Goal: Navigation & Orientation: Understand site structure

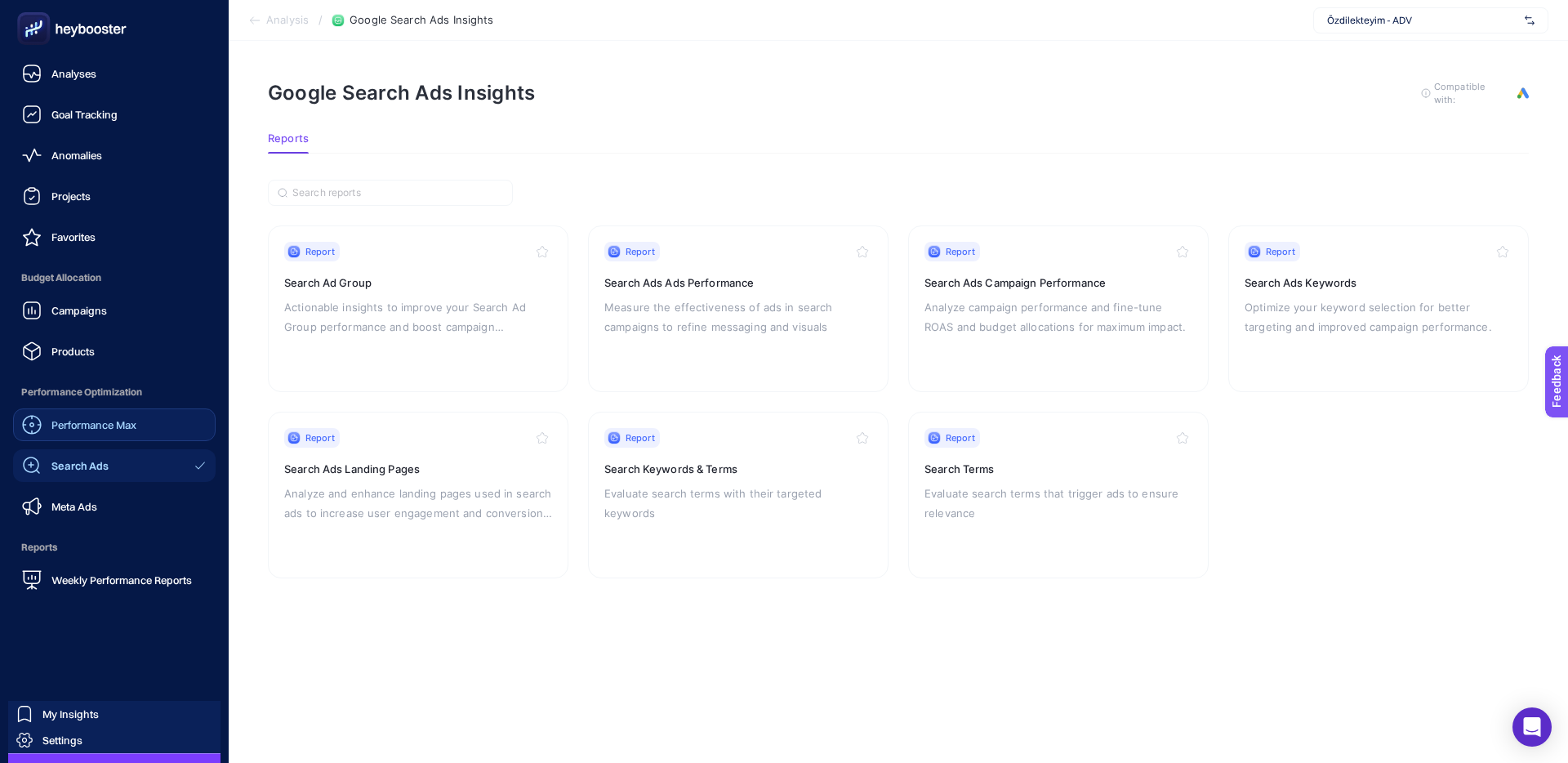
click at [70, 424] on span "Performance Max" at bounding box center [94, 425] width 85 height 13
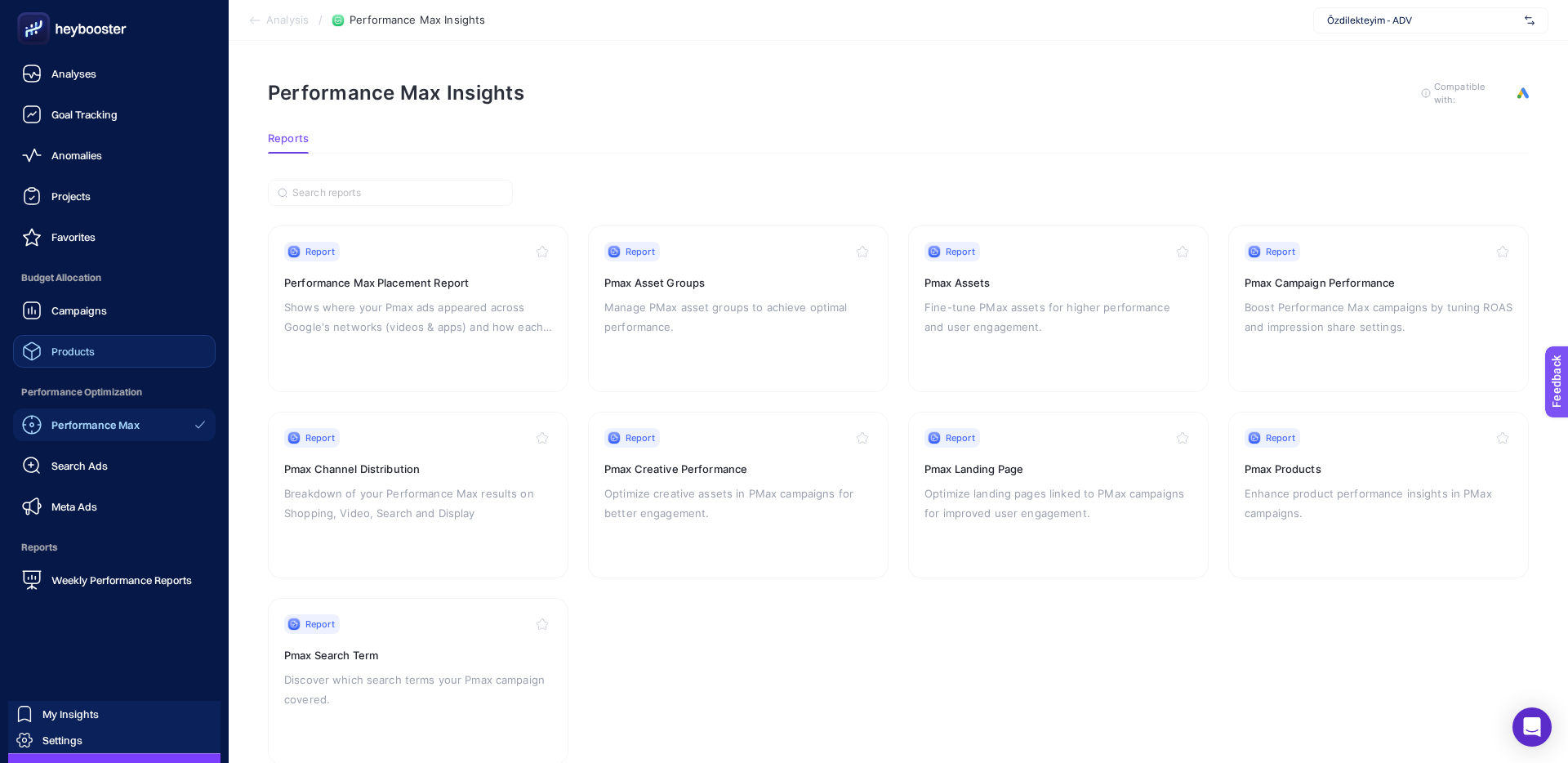
click at [95, 359] on link "Products" at bounding box center [114, 351] width 203 height 33
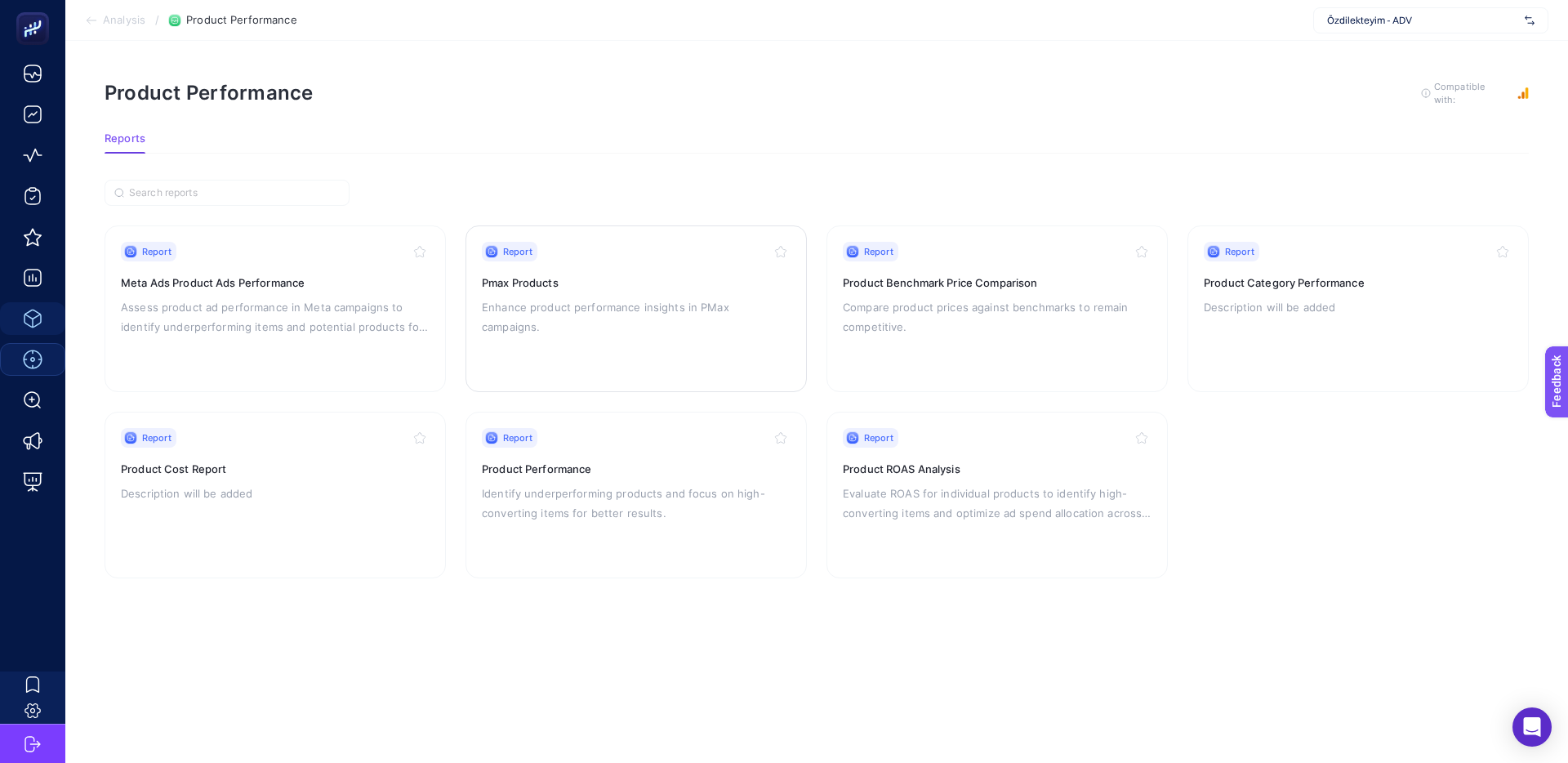
click at [541, 298] on p "Enhance product performance insights in PMax campaigns." at bounding box center [636, 317] width 309 height 39
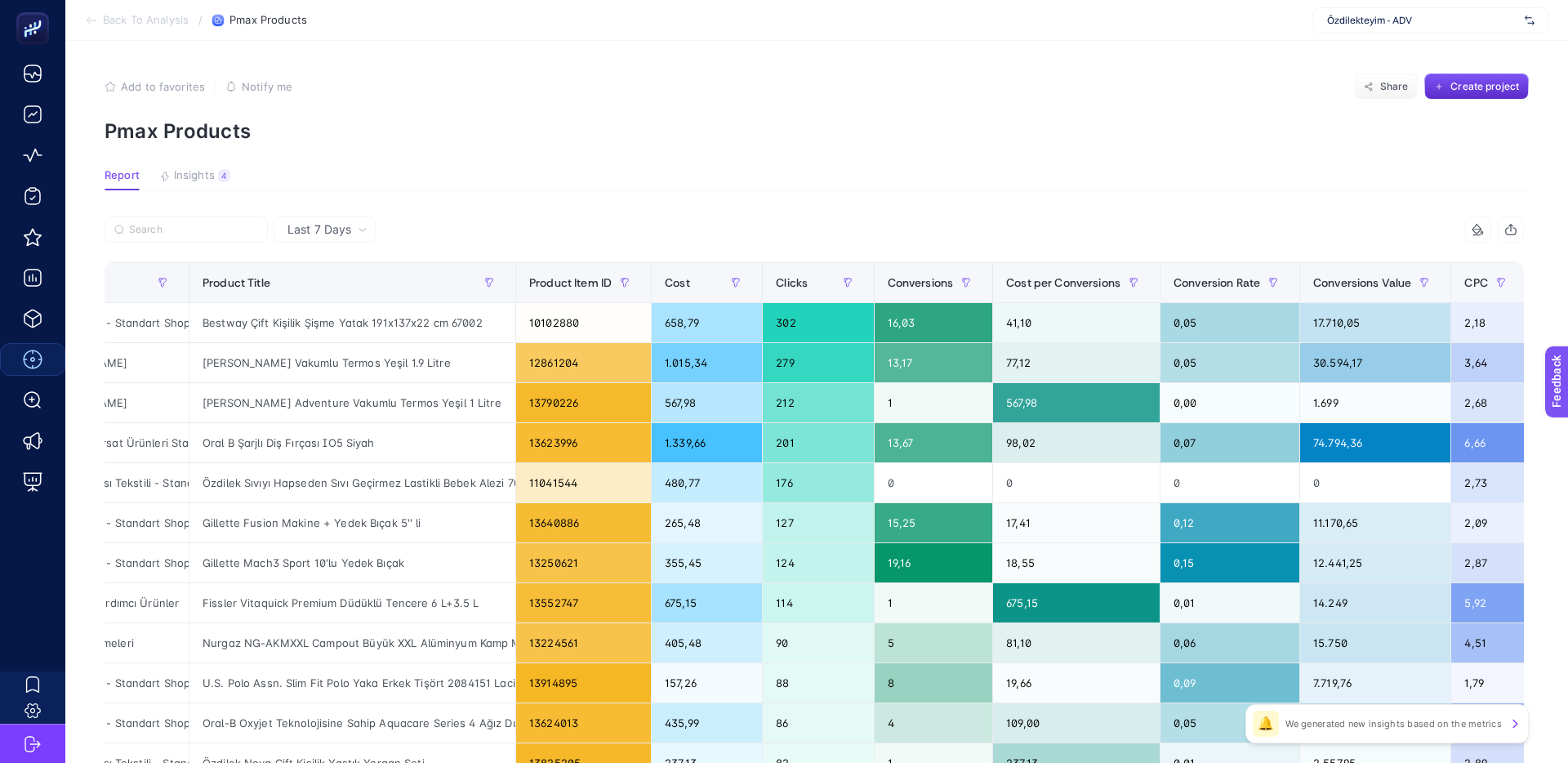
scroll to position [0, 316]
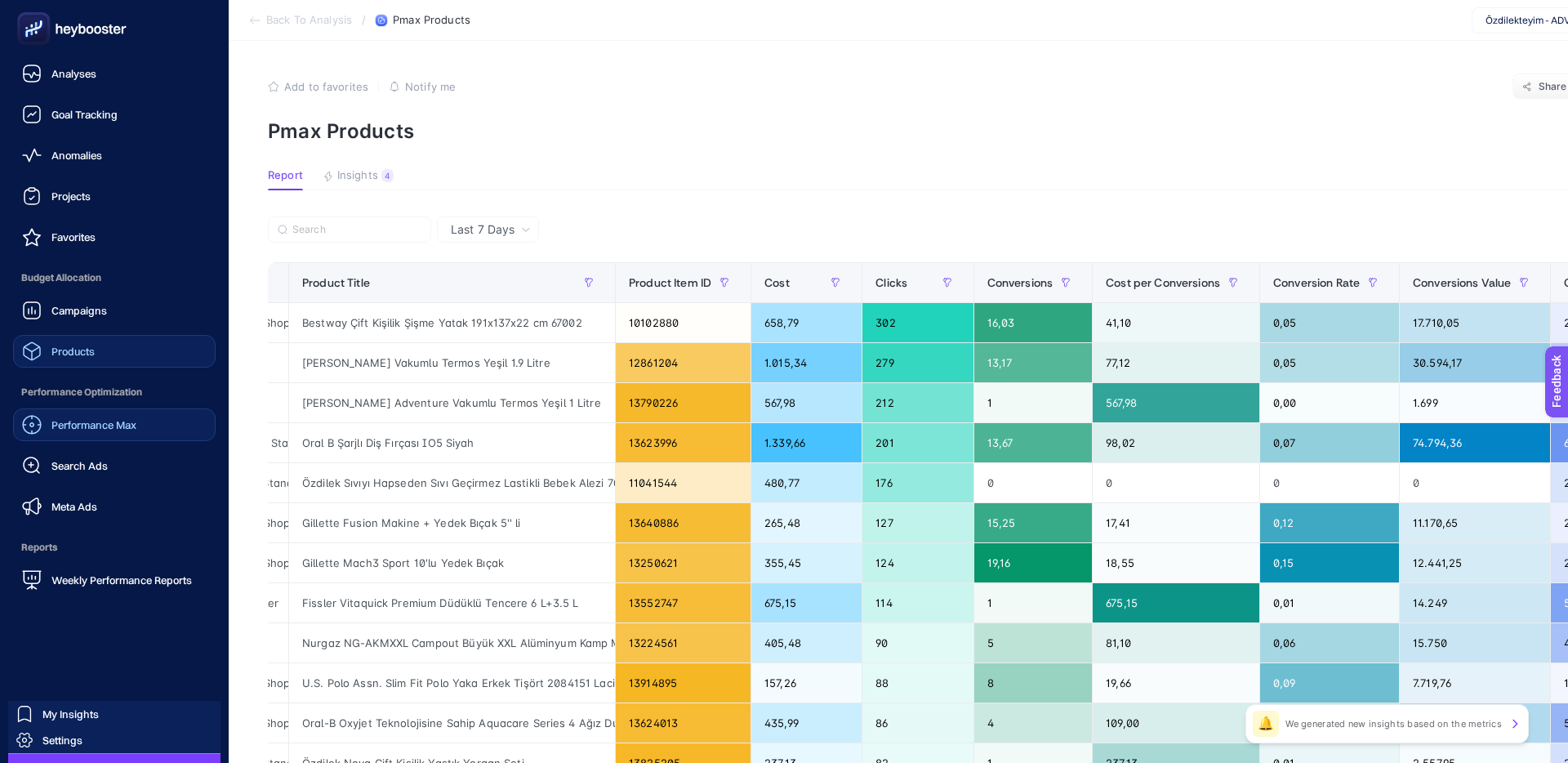
click at [62, 345] on span "Products" at bounding box center [73, 350] width 43 height 13
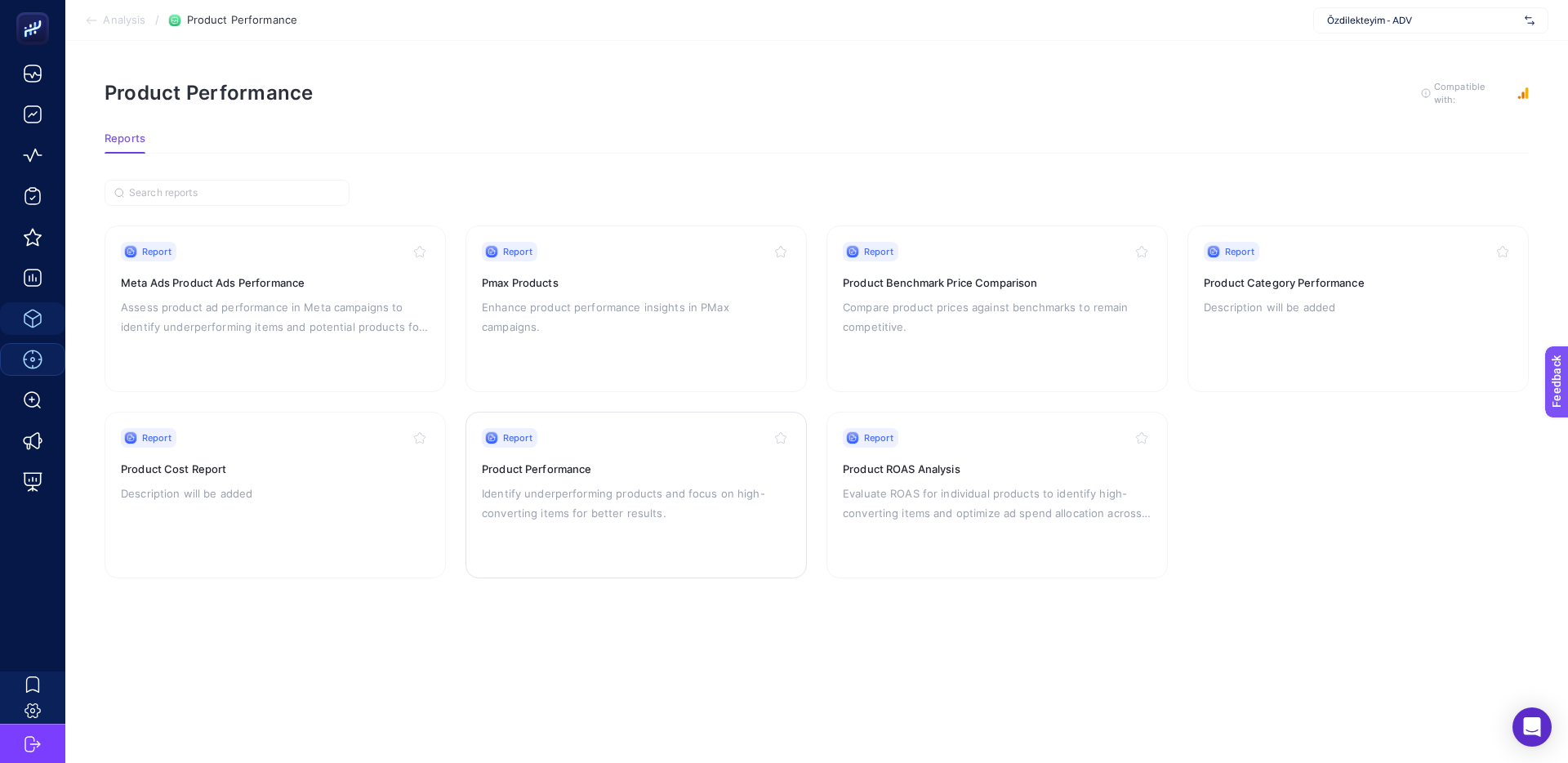
click at [531, 497] on p "Identify underperforming products and focus on high-converting items for better…" at bounding box center [636, 502] width 309 height 39
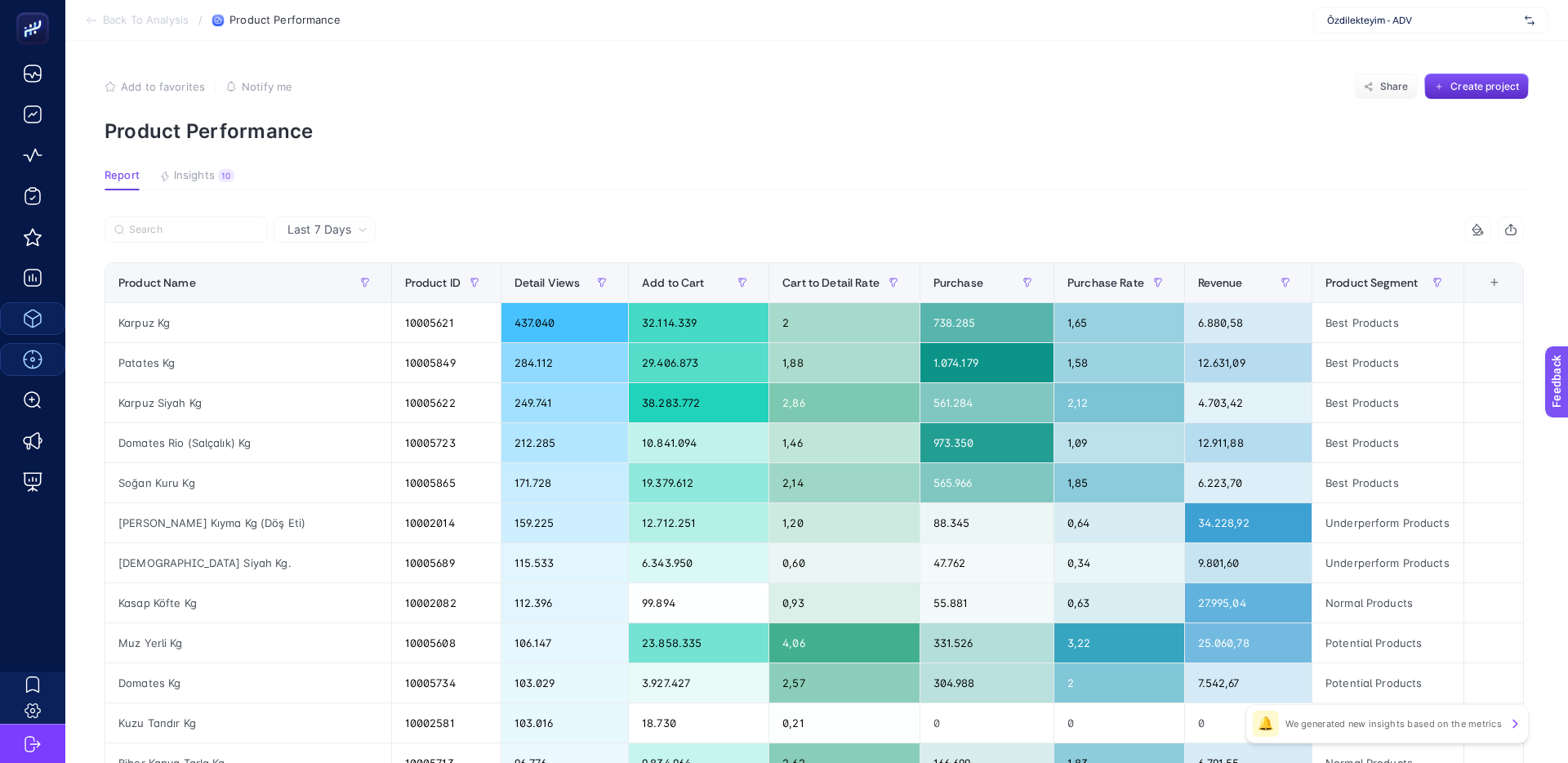
click at [325, 223] on span "Last 7 Days" at bounding box center [319, 230] width 64 height 16
click at [353, 230] on div "Last 7 Days" at bounding box center [328, 229] width 93 height 11
click at [350, 235] on span "Last 7 Days" at bounding box center [319, 230] width 64 height 16
click at [334, 298] on li "Last 30 Days" at bounding box center [324, 293] width 92 height 29
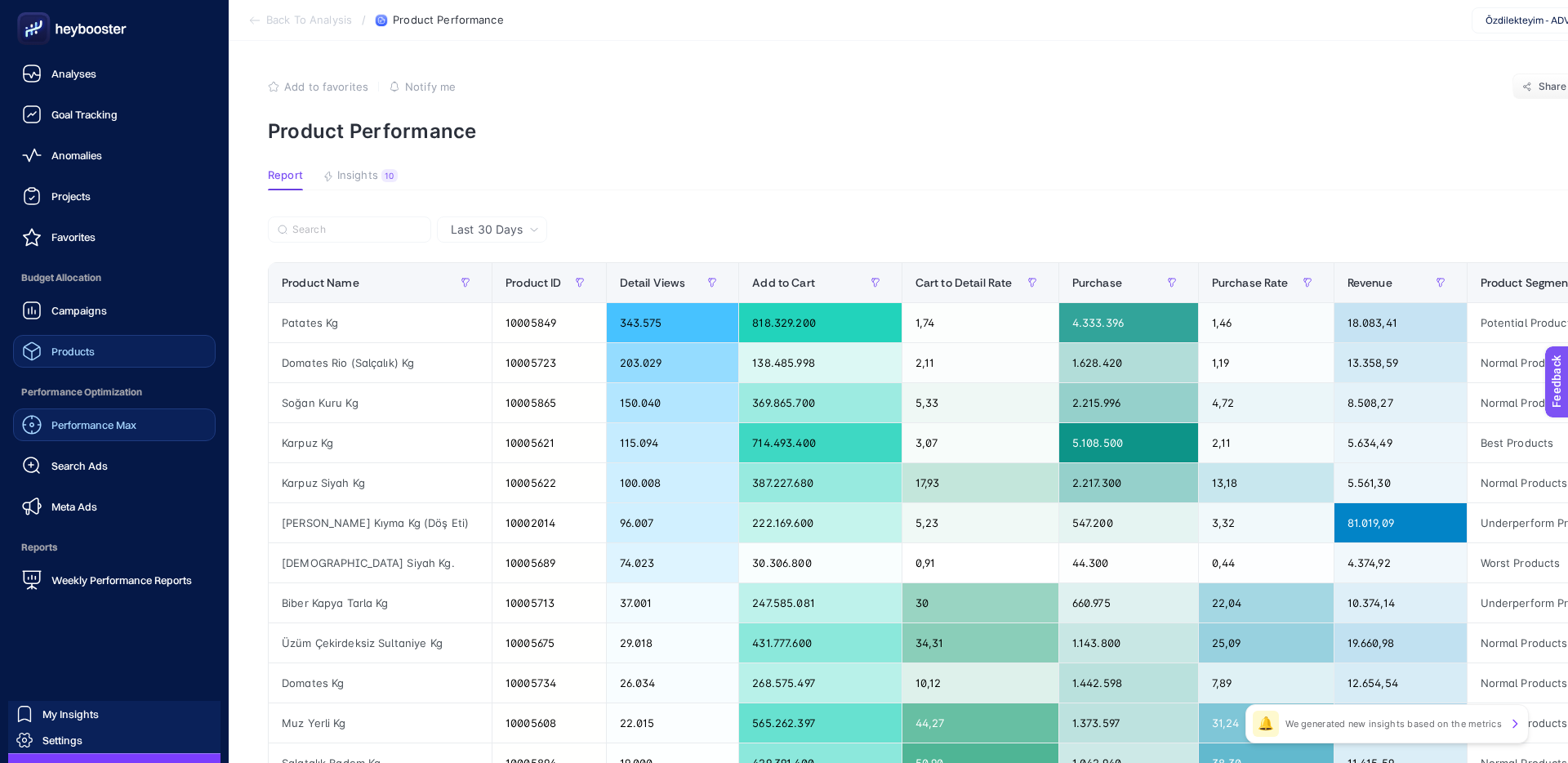
click at [74, 344] on span "Products" at bounding box center [73, 350] width 43 height 13
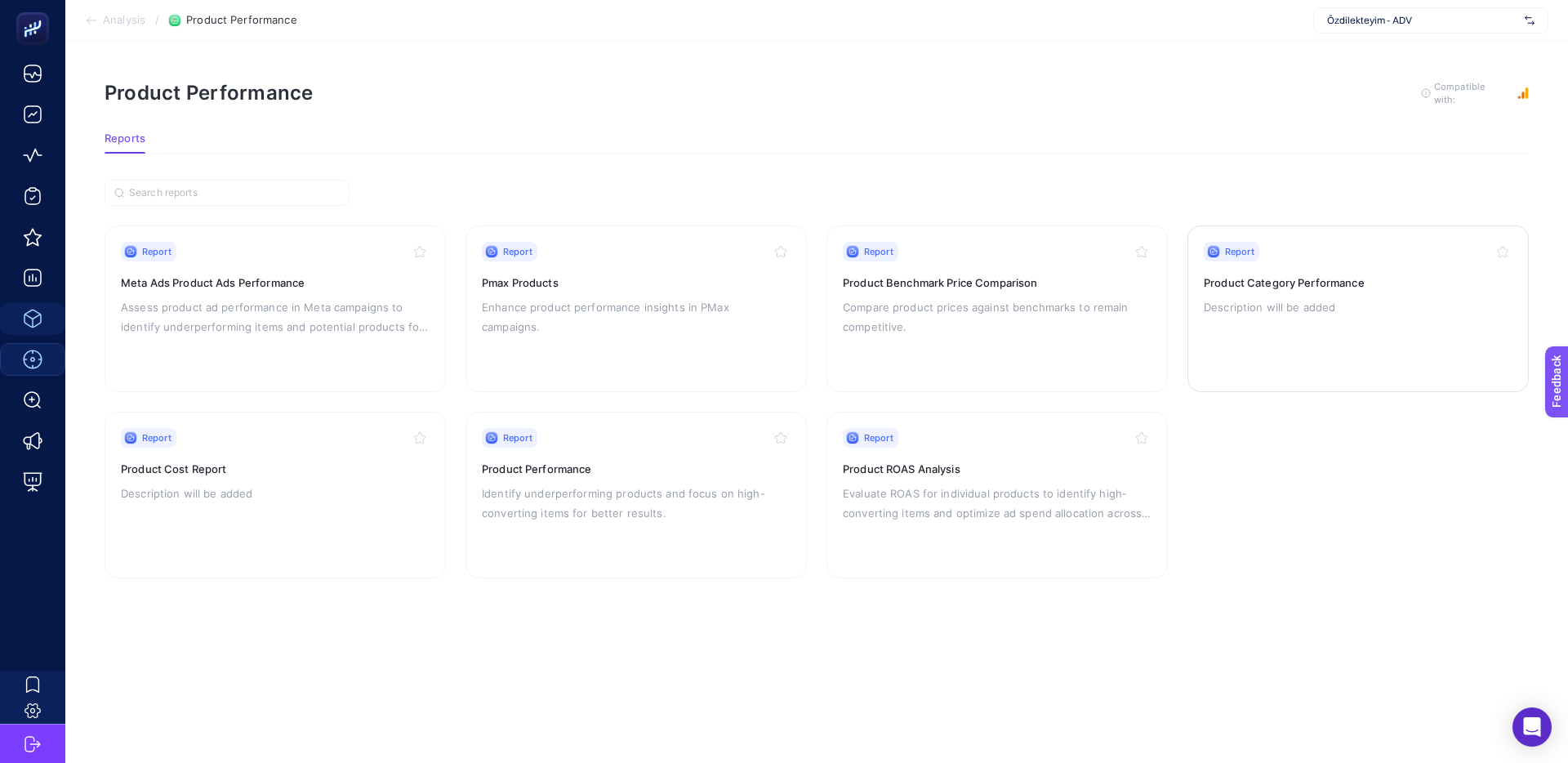
click at [1288, 298] on p "Description will be added" at bounding box center [1358, 307] width 309 height 20
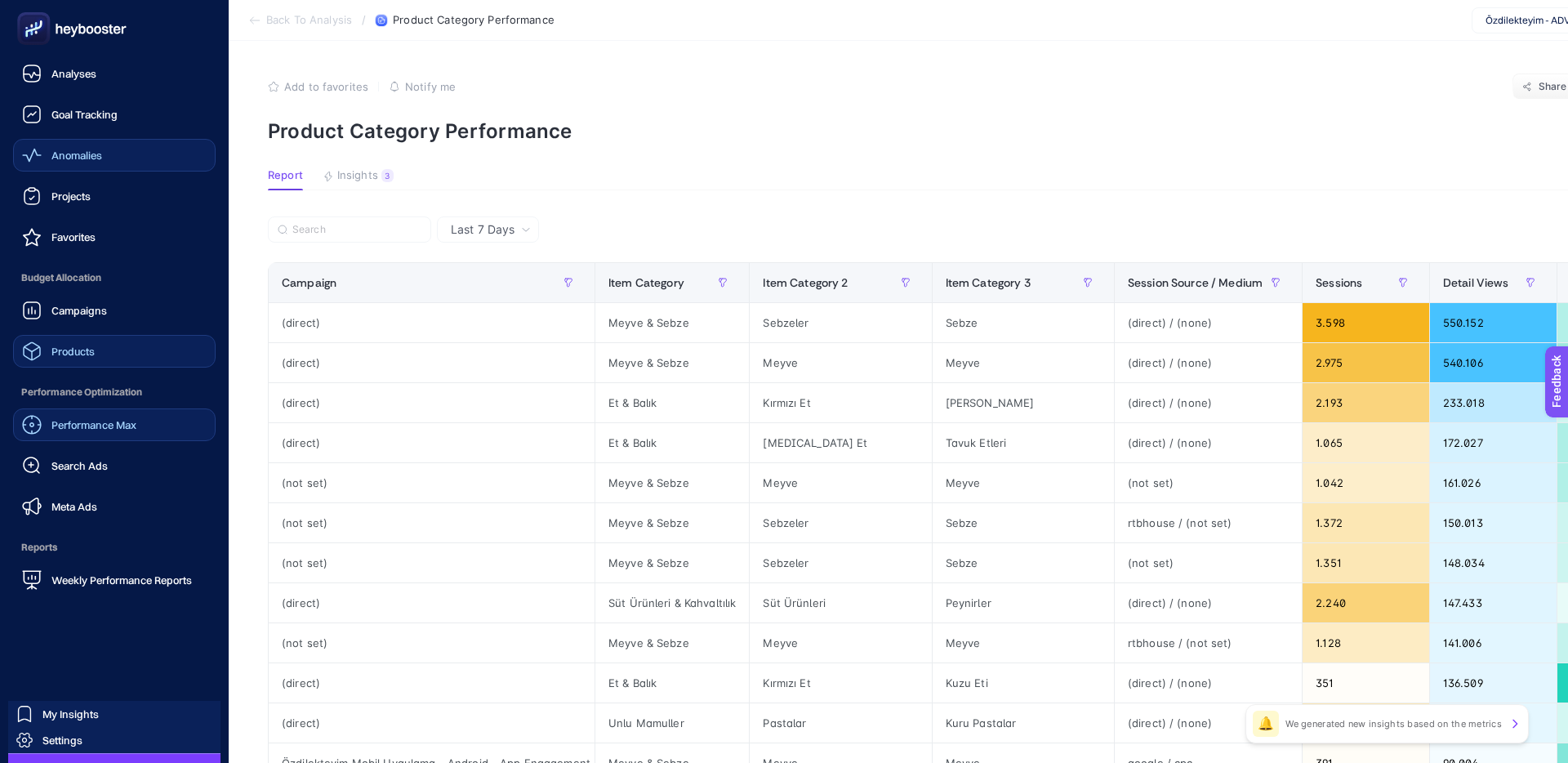
click at [84, 160] on span "Anomalies" at bounding box center [77, 154] width 51 height 13
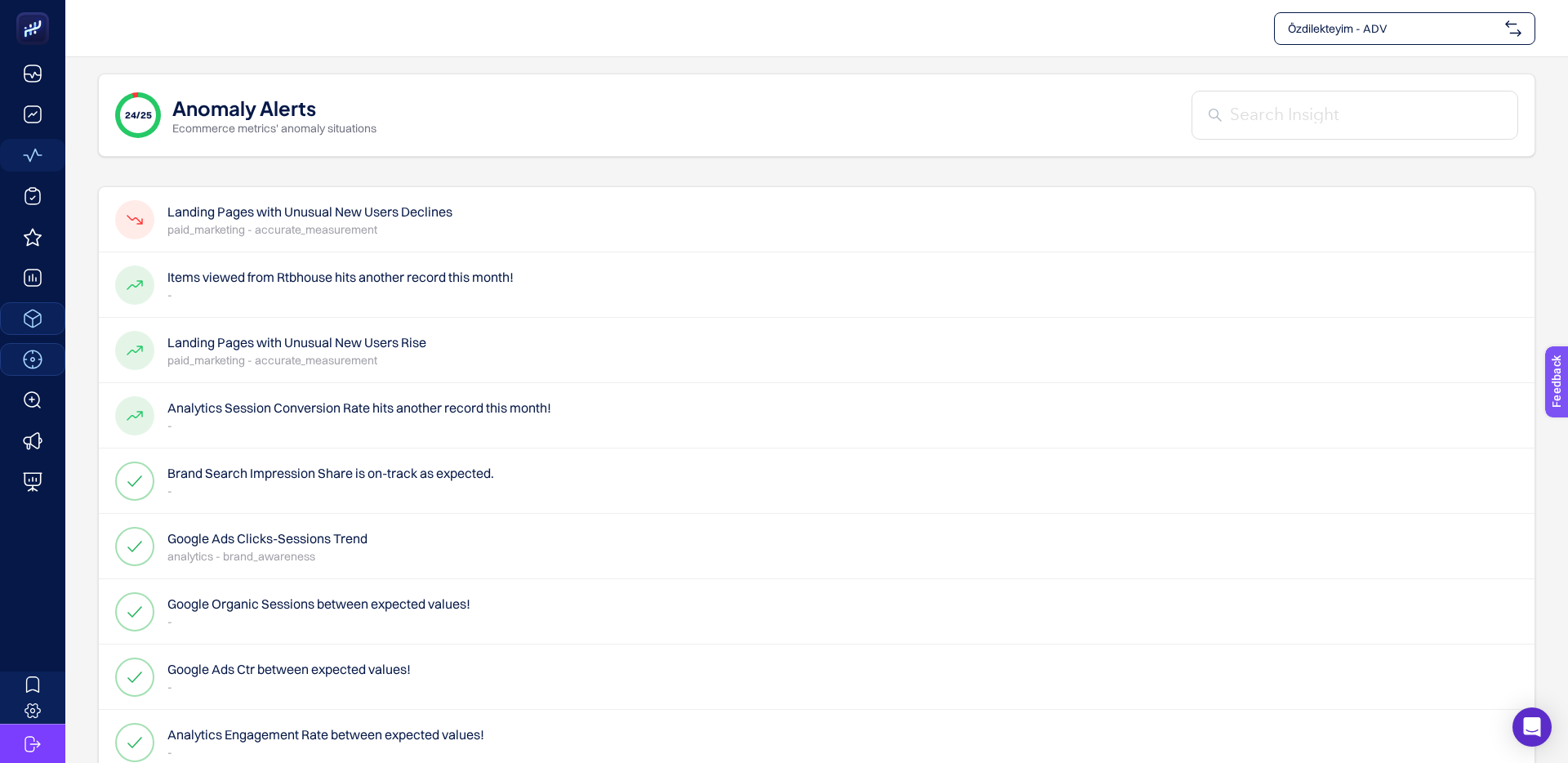
click at [369, 274] on h4 "Items viewed from Rtbhouse hits another record this month!" at bounding box center [340, 277] width 346 height 20
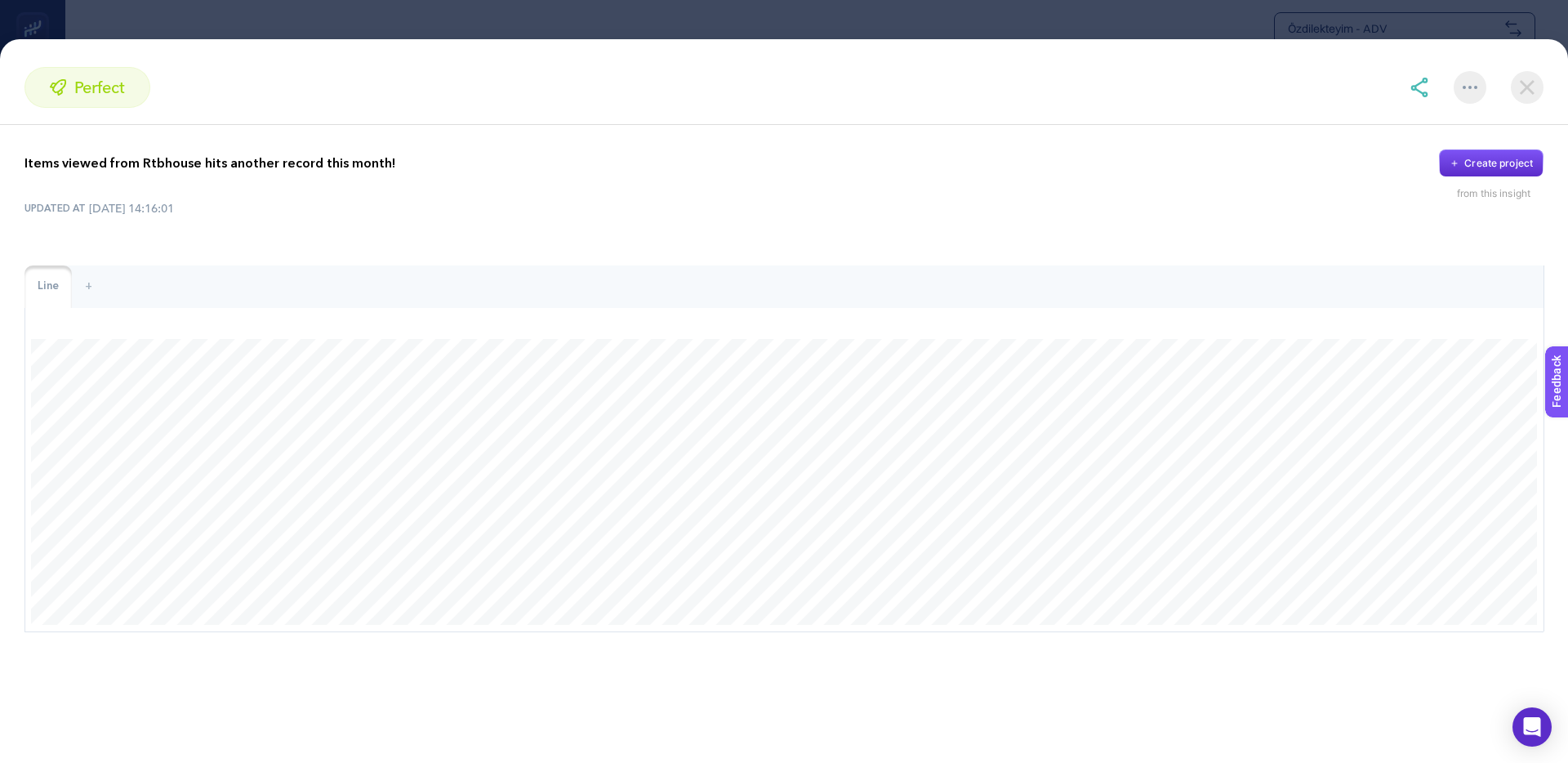
drag, startPoint x: 1527, startPoint y: 73, endPoint x: 1511, endPoint y: 95, distance: 27.2
click at [1527, 85] on img at bounding box center [1527, 87] width 33 height 33
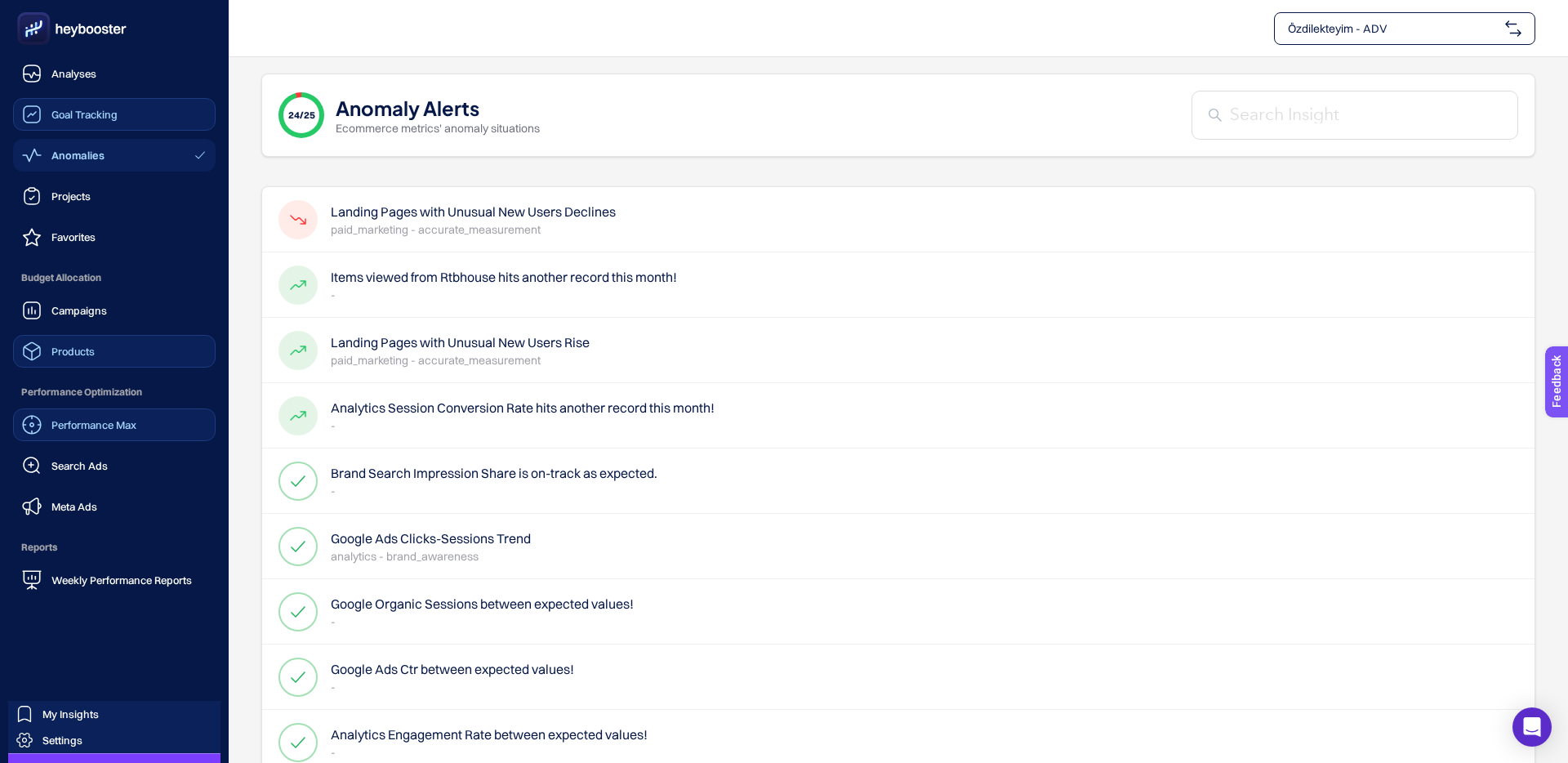
click at [63, 121] on div "Goal Tracking" at bounding box center [70, 114] width 96 height 20
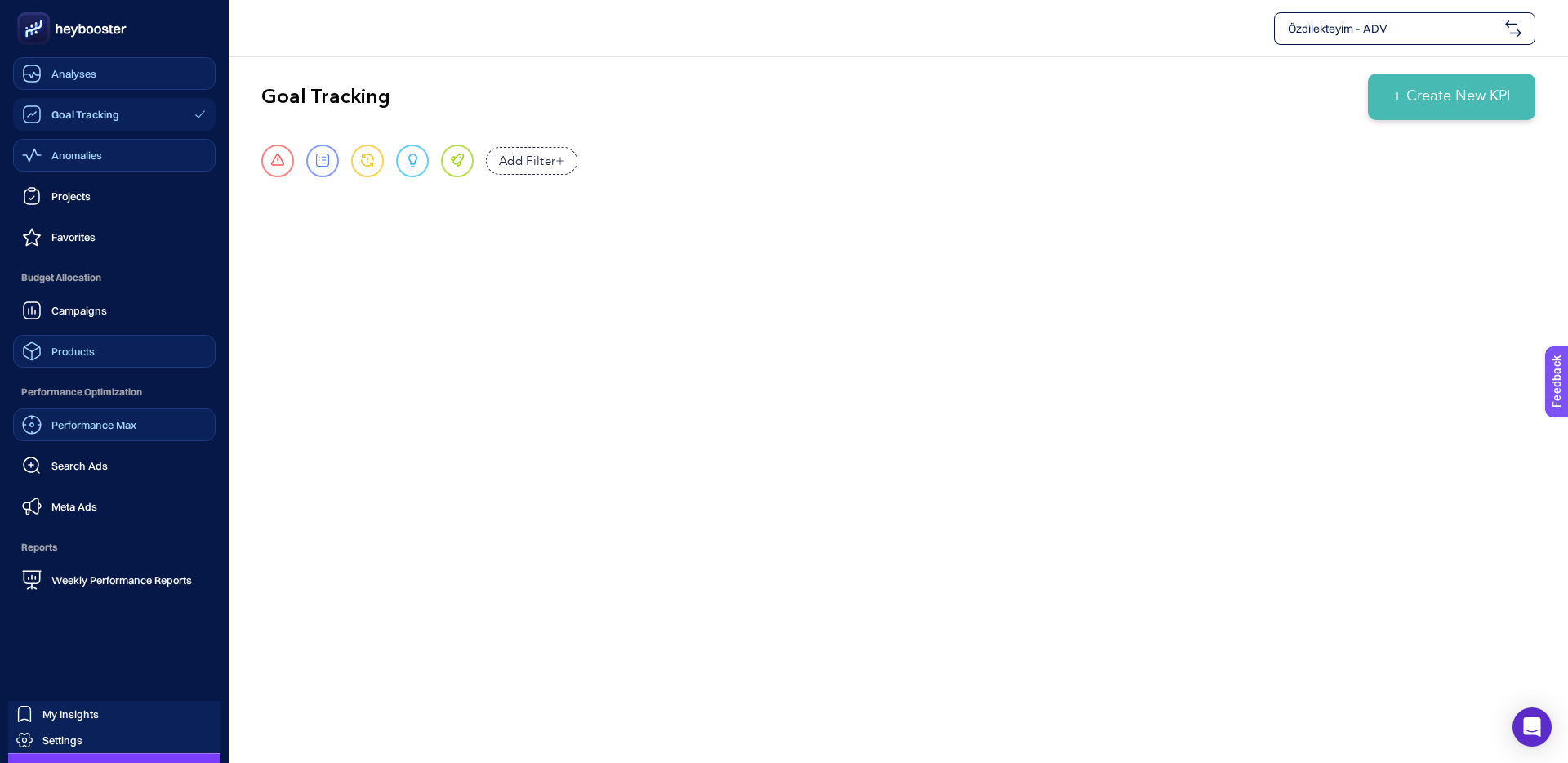
click at [85, 74] on span "Analyses" at bounding box center [74, 73] width 45 height 13
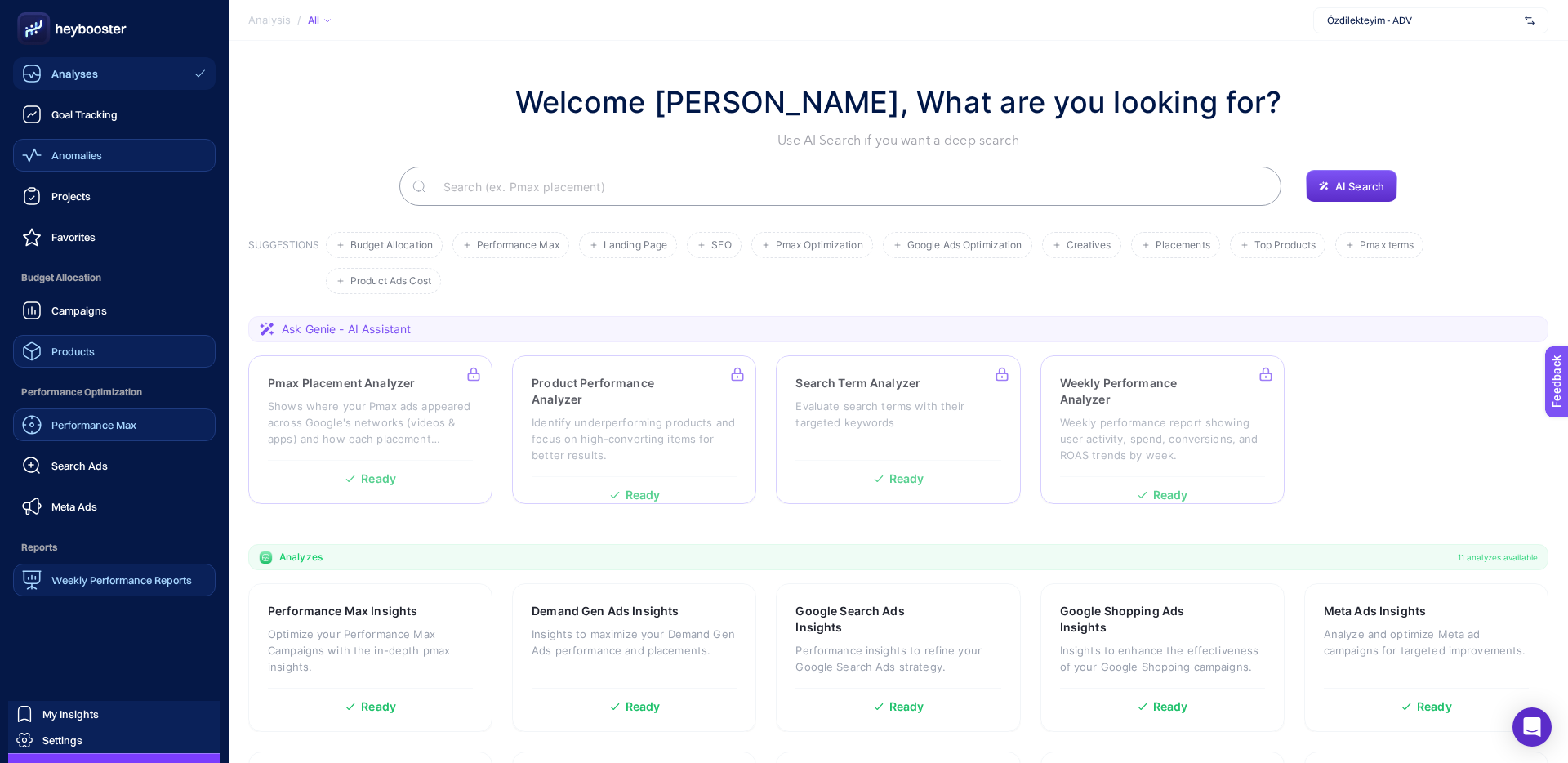
click at [80, 577] on span "Weekly Performance Reports" at bounding box center [122, 579] width 141 height 13
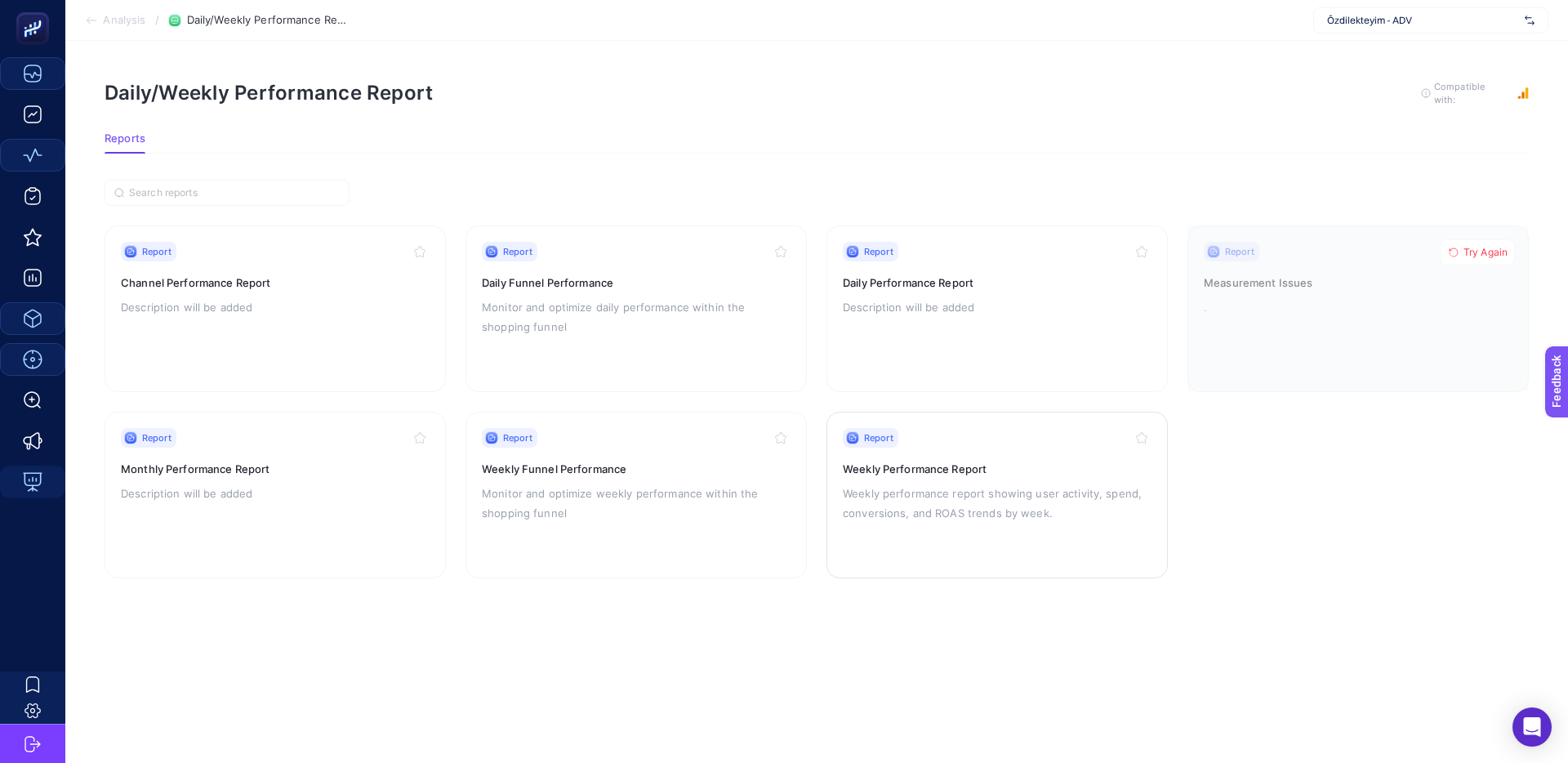
click at [948, 470] on h3 "Weekly Performance Report" at bounding box center [998, 469] width 309 height 16
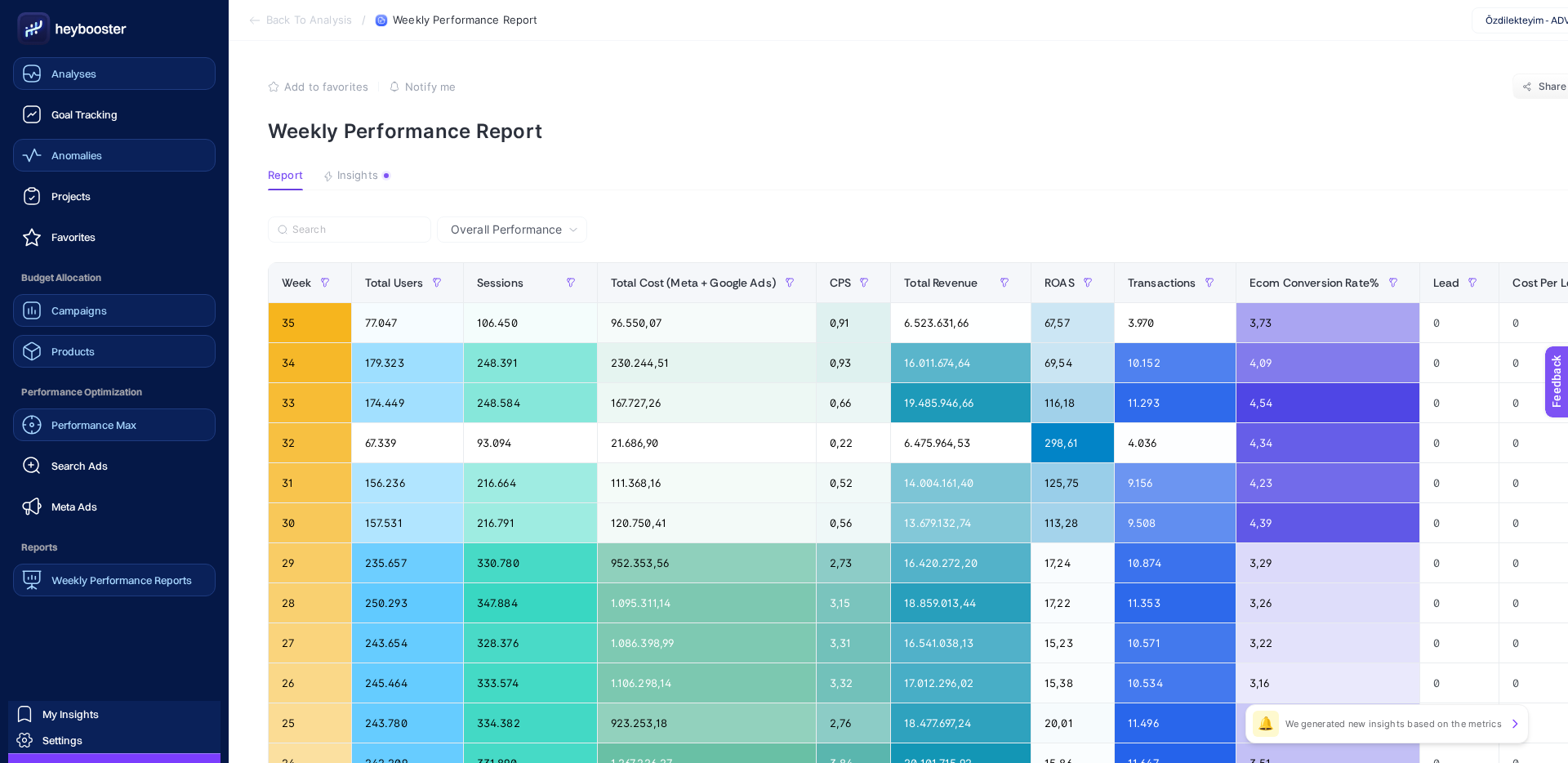
click at [71, 313] on span "Campaigns" at bounding box center [79, 310] width 55 height 13
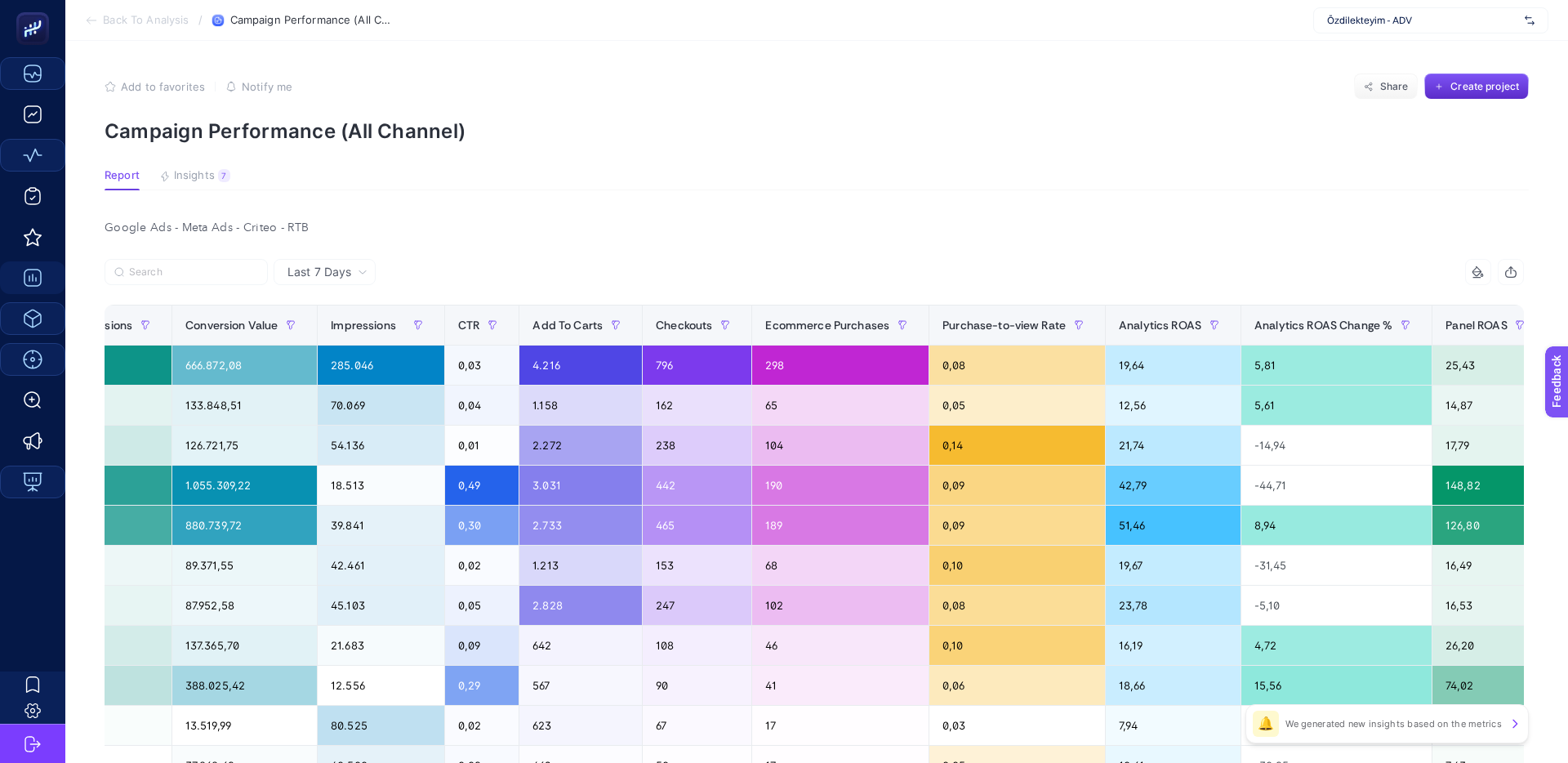
scroll to position [0, 1251]
